Goal: Task Accomplishment & Management: Manage account settings

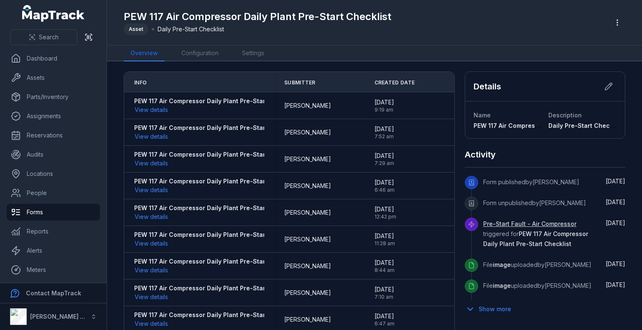
scroll to position [10, 0]
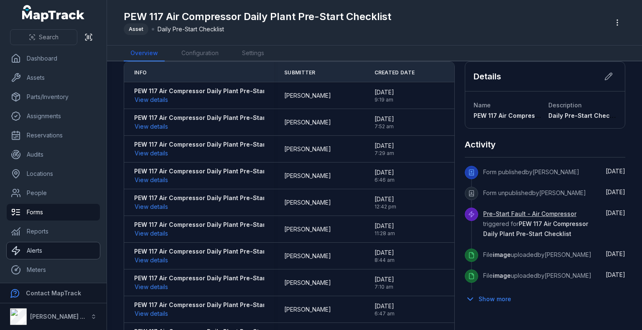
click at [36, 246] on link "Alerts" at bounding box center [53, 250] width 93 height 17
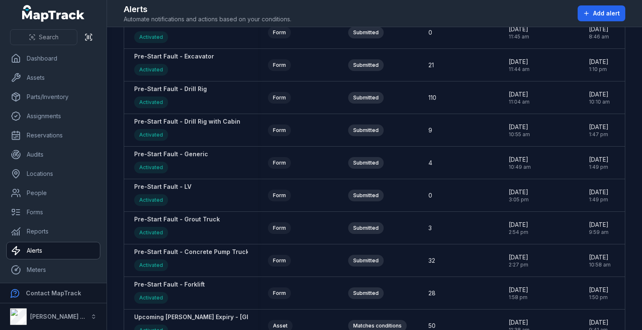
scroll to position [1253, 0]
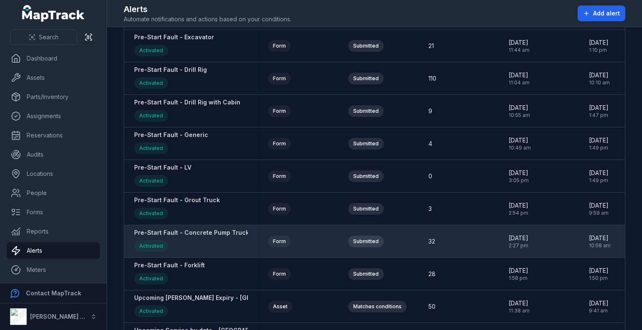
click at [195, 229] on strong "Pre-Start Fault - Concrete Pump Truck" at bounding box center [191, 233] width 115 height 8
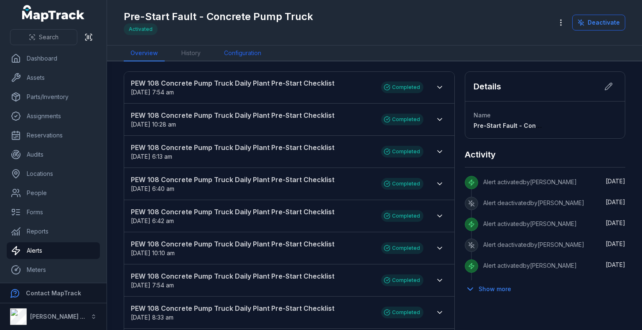
click at [238, 50] on link "Configuration" at bounding box center [242, 54] width 51 height 16
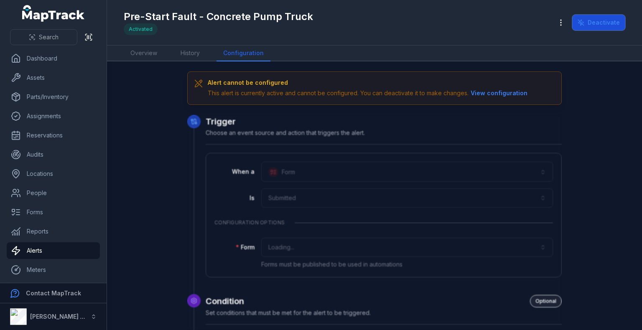
click at [608, 23] on button "Deactivate" at bounding box center [598, 23] width 53 height 16
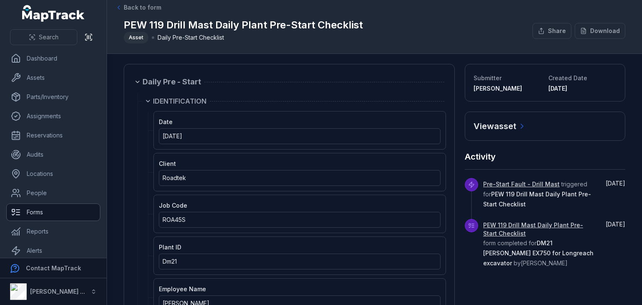
click at [48, 217] on link "Forms" at bounding box center [53, 212] width 93 height 17
click at [40, 254] on link "Alerts" at bounding box center [53, 250] width 93 height 17
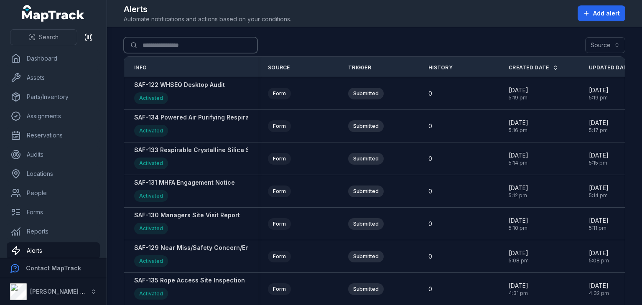
click at [201, 49] on input "Search for alerts" at bounding box center [191, 45] width 134 height 16
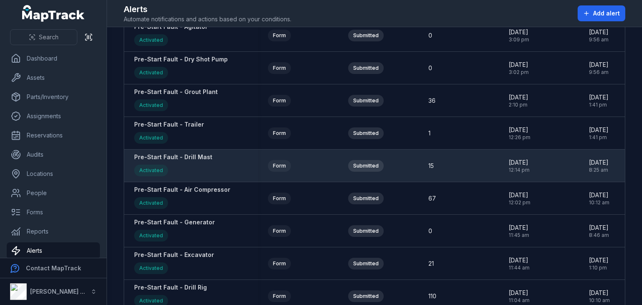
scroll to position [1017, 0]
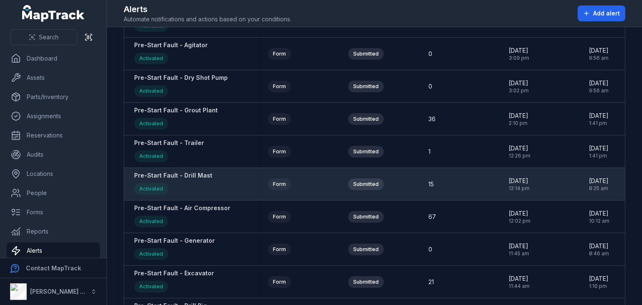
click at [193, 171] on strong "Pre-Start Fault - Drill Mast" at bounding box center [173, 175] width 78 height 8
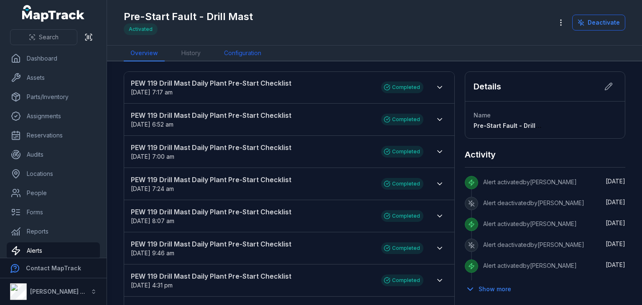
click at [256, 46] on link "Configuration" at bounding box center [242, 54] width 51 height 16
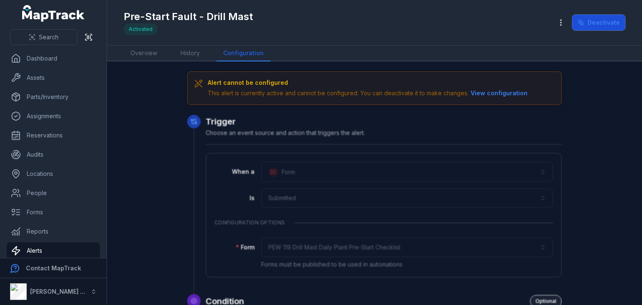
click at [604, 15] on button "Deactivate" at bounding box center [598, 23] width 53 height 16
